Goal: Find specific fact: Find specific fact

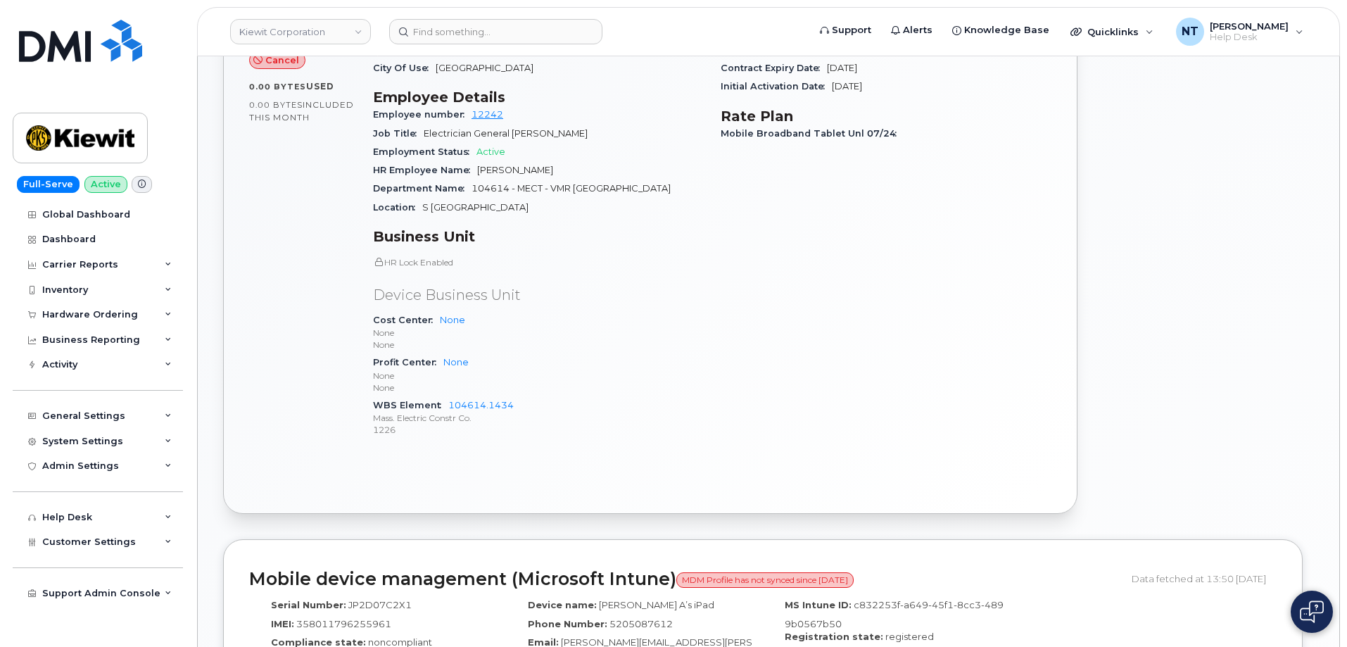
scroll to position [634, 0]
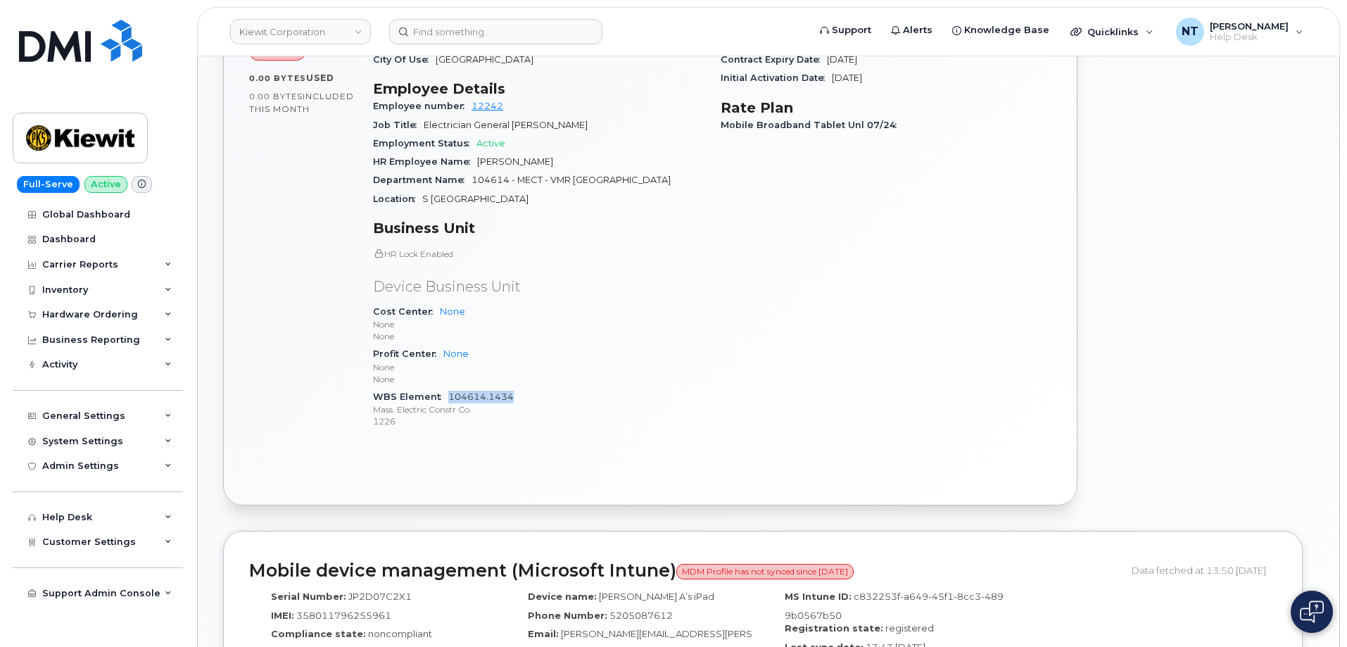
drag, startPoint x: 515, startPoint y: 387, endPoint x: 450, endPoint y: 387, distance: 65.5
click at [450, 388] on div "WBS Element 104614.1434 Mass. Electric Constr Co. 1226" at bounding box center [538, 409] width 331 height 43
copy link "104614.1434"
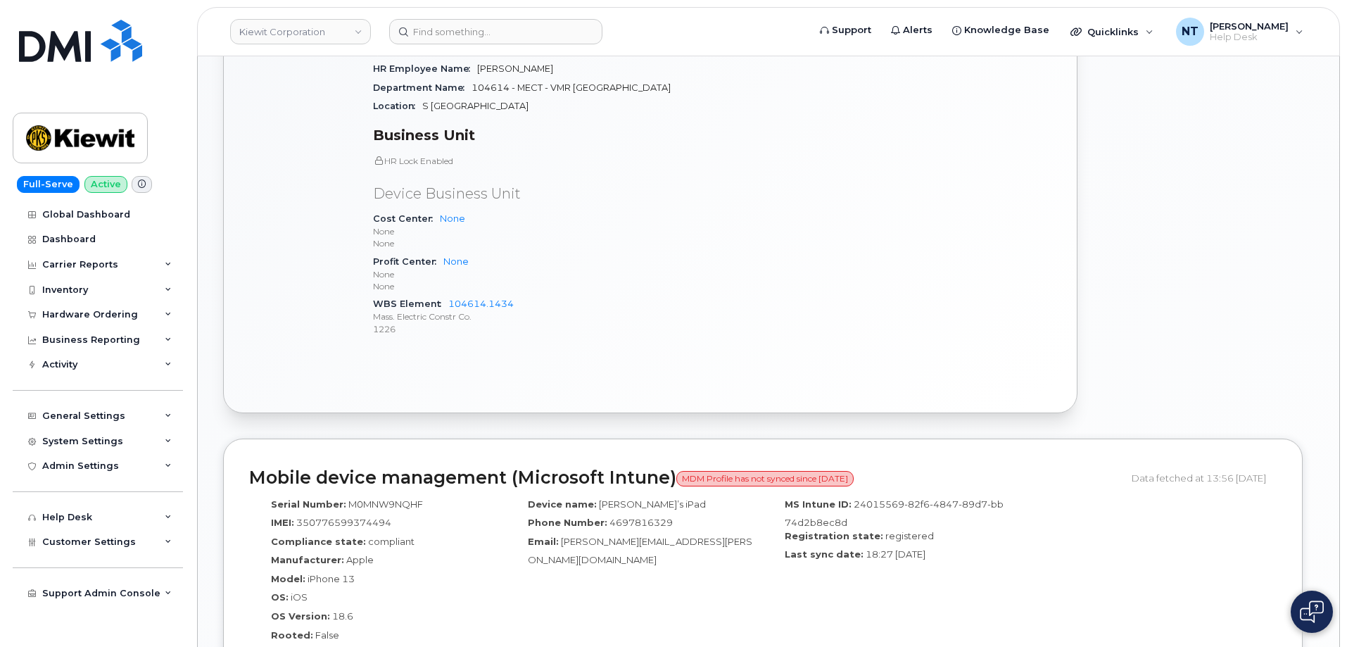
scroll to position [774, 0]
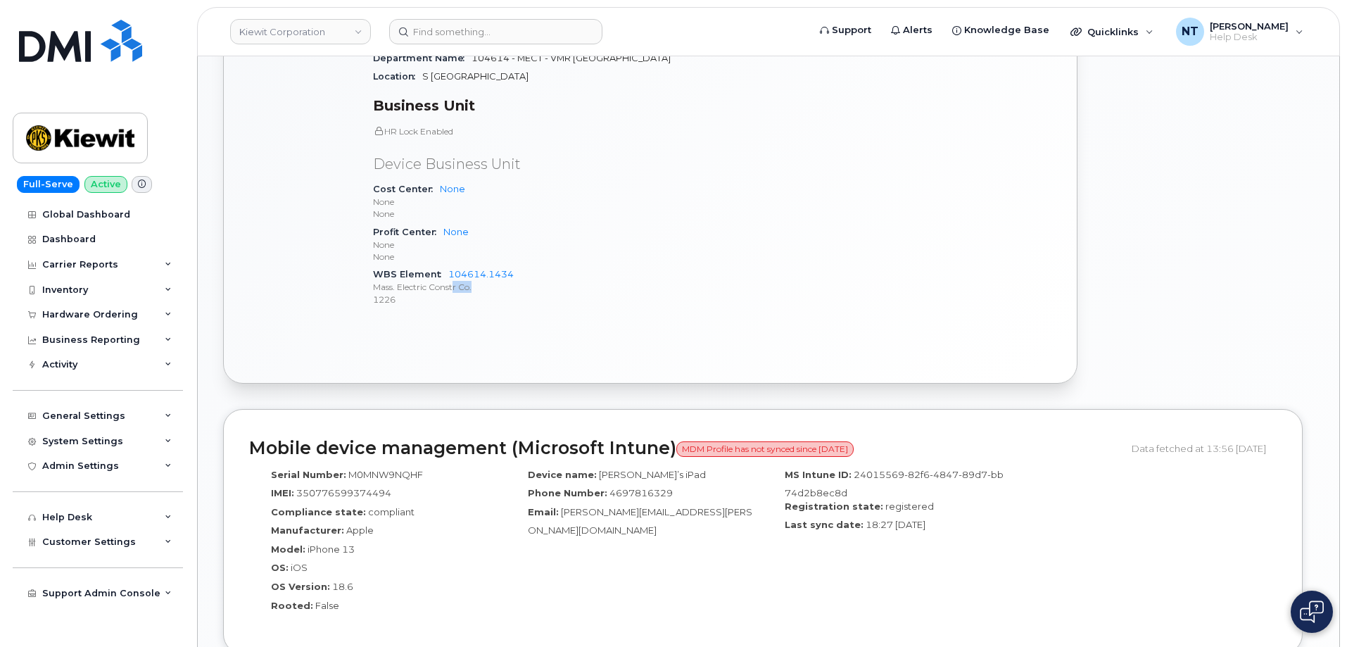
drag, startPoint x: 517, startPoint y: 268, endPoint x: 469, endPoint y: 268, distance: 47.9
click at [467, 281] on p "Mass. Electric Constr Co." at bounding box center [538, 287] width 331 height 12
click at [562, 294] on div "WBS Element 104614.1434 Mass. Electric Constr Co. 1226" at bounding box center [538, 286] width 331 height 43
drag, startPoint x: 522, startPoint y: 264, endPoint x: 447, endPoint y: 265, distance: 75.3
click at [447, 265] on div "WBS Element 104614.1434 Mass. Electric Constr Co. 1226" at bounding box center [538, 286] width 331 height 43
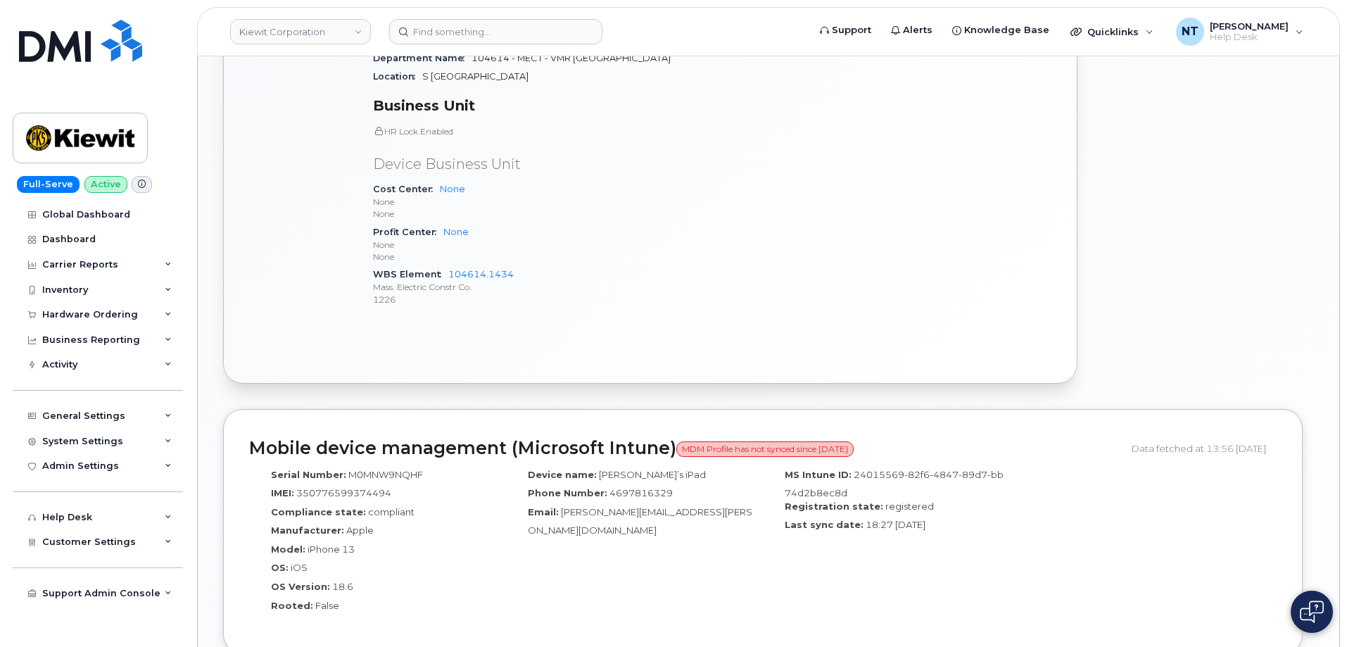
click at [536, 294] on p "1226" at bounding box center [538, 300] width 331 height 12
drag, startPoint x: 514, startPoint y: 262, endPoint x: 449, endPoint y: 264, distance: 64.8
click at [449, 265] on div "WBS Element 104614.1434 Mass. Electric Constr Co. 1226" at bounding box center [538, 286] width 331 height 43
copy link "104614.1434"
